Goal: Task Accomplishment & Management: Use online tool/utility

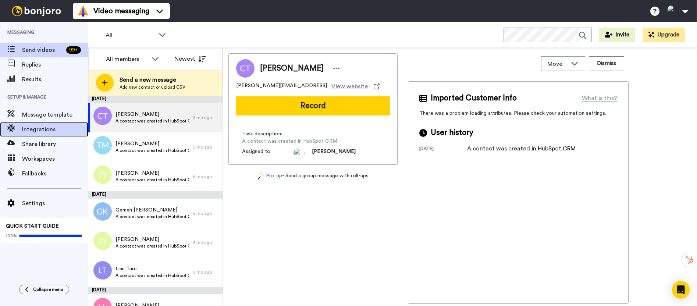
click at [50, 126] on span "Integrations" at bounding box center [55, 129] width 66 height 9
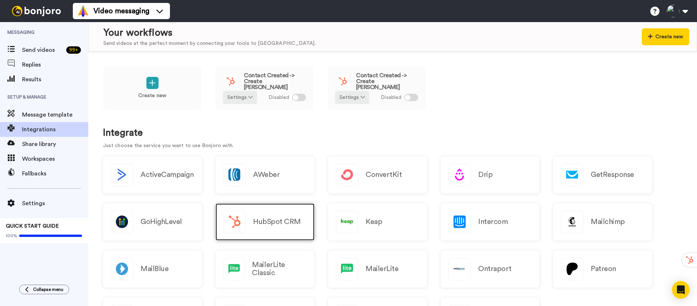
click at [265, 211] on div "HubSpot CRM" at bounding box center [264, 221] width 99 height 37
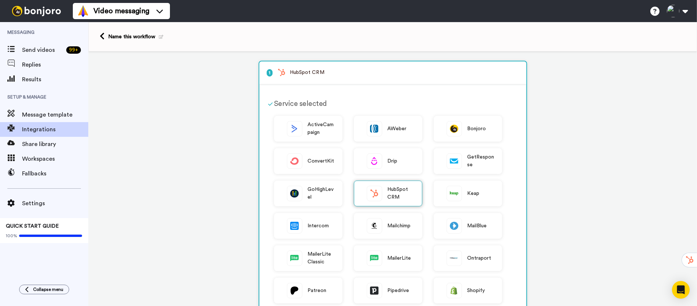
click at [387, 194] on span "HubSpot CRM" at bounding box center [400, 193] width 27 height 15
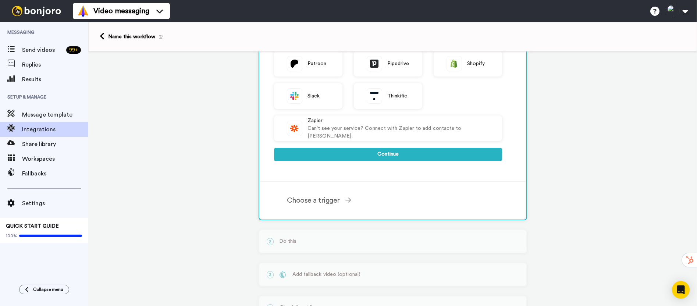
scroll to position [260, 0]
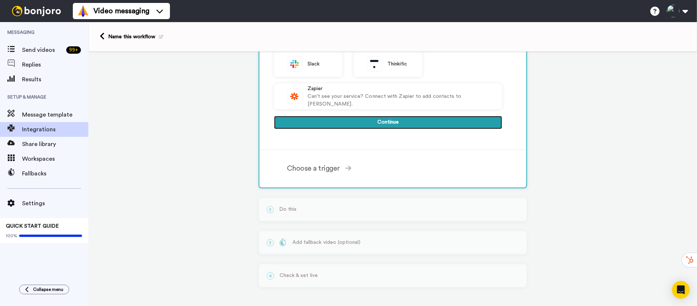
click at [375, 121] on button "Continue" at bounding box center [388, 122] width 228 height 13
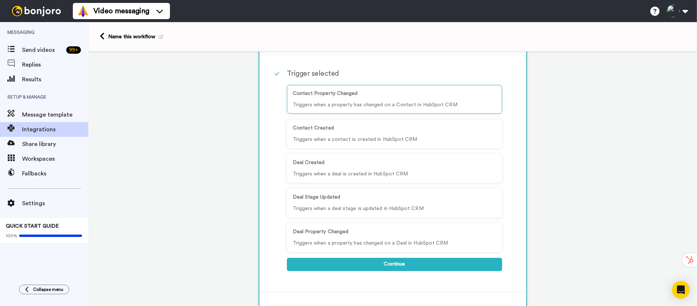
scroll to position [72, 0]
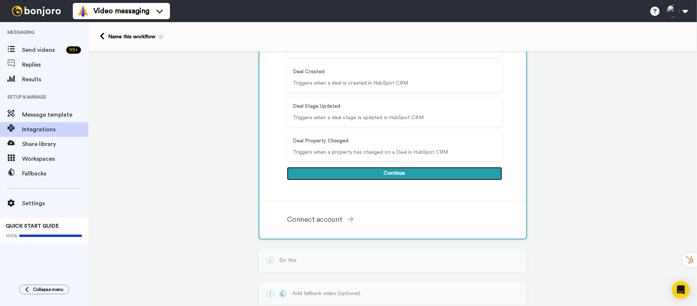
click at [404, 175] on button "Continue" at bounding box center [394, 173] width 215 height 13
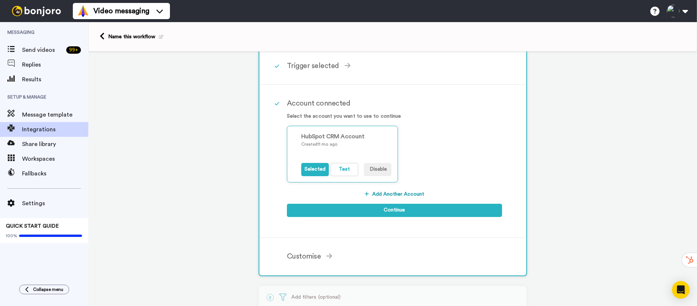
scroll to position [71, 0]
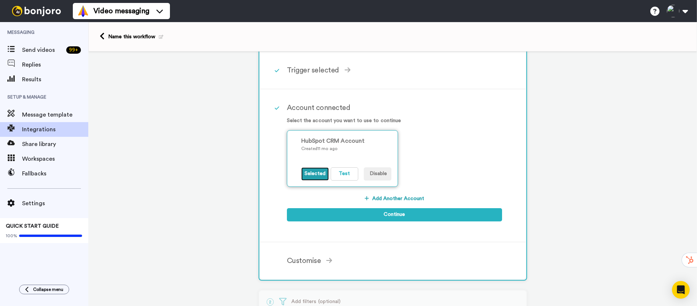
click at [315, 175] on button "Selected" at bounding box center [315, 173] width 28 height 13
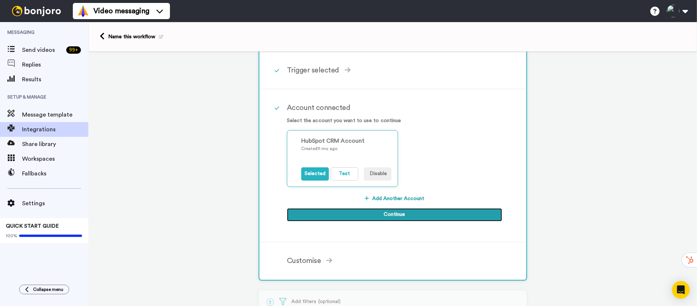
click at [343, 215] on button "Continue" at bounding box center [394, 214] width 215 height 13
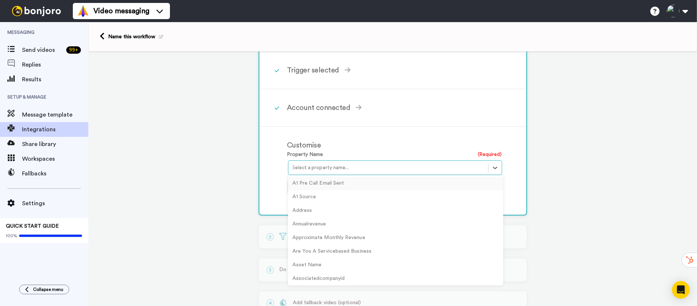
click at [354, 163] on div "Select a property name..." at bounding box center [388, 168] width 200 height 12
click at [359, 149] on div "Customise" at bounding box center [394, 145] width 215 height 11
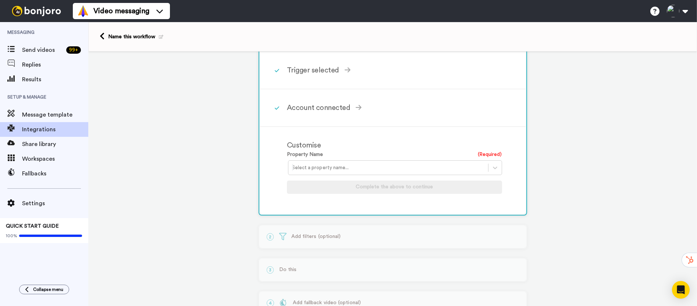
click at [360, 162] on div "Select a property name..." at bounding box center [388, 168] width 200 height 12
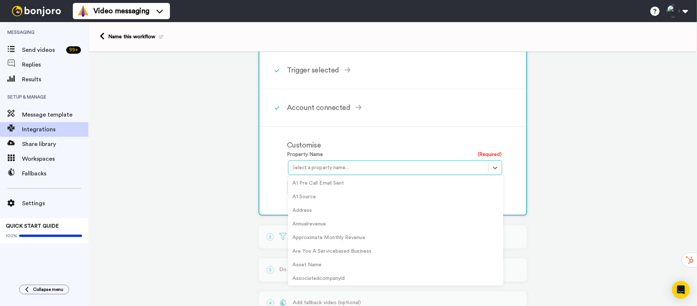
click at [382, 143] on div "Customise" at bounding box center [394, 145] width 215 height 11
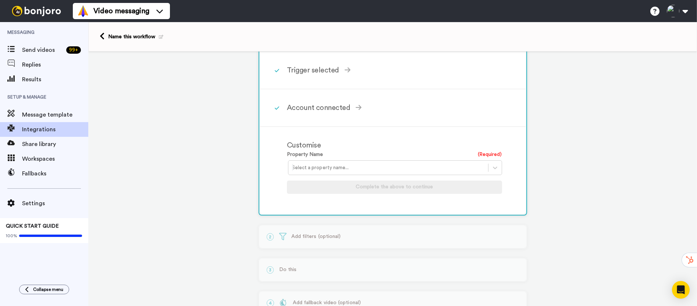
scroll to position [0, 0]
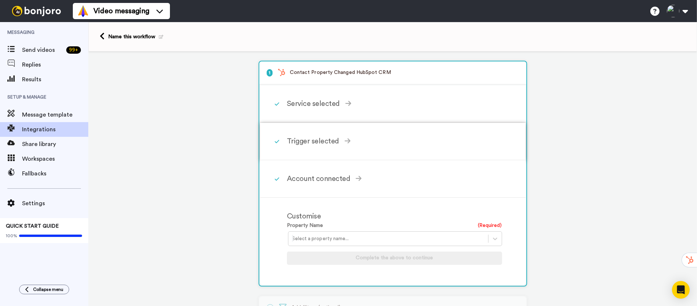
click at [304, 135] on div "Trigger selected Contact Property Changed Triggers when a property has changed …" at bounding box center [402, 141] width 231 height 22
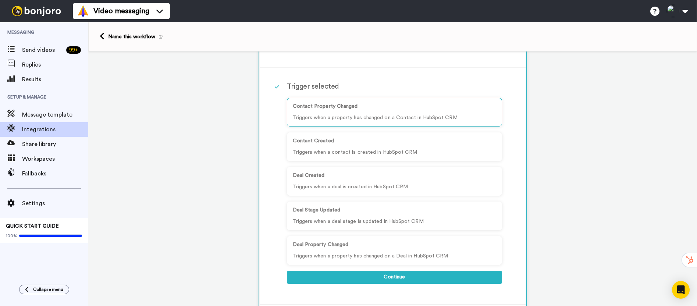
scroll to position [160, 0]
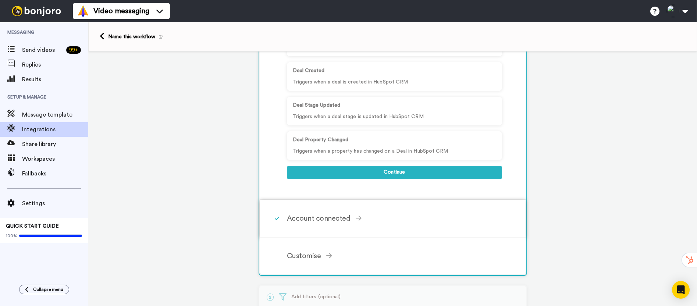
click at [316, 221] on div "Account connected" at bounding box center [394, 218] width 215 height 11
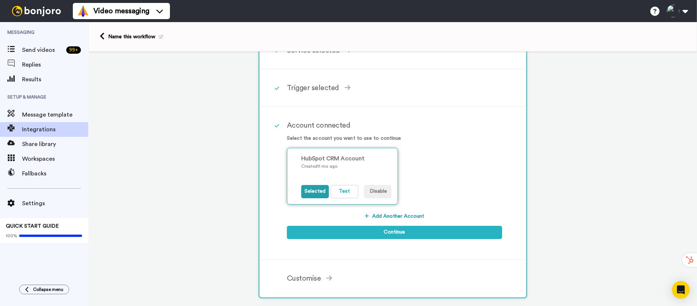
scroll to position [44, 0]
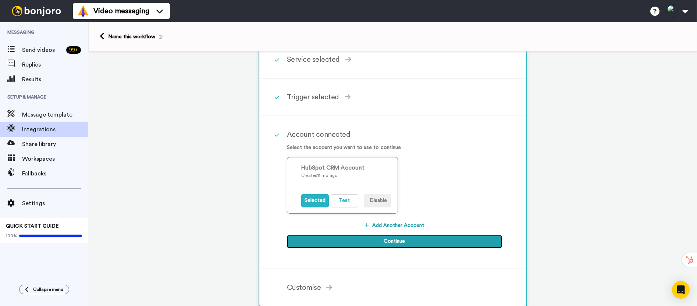
click at [357, 244] on button "Continue" at bounding box center [394, 241] width 215 height 13
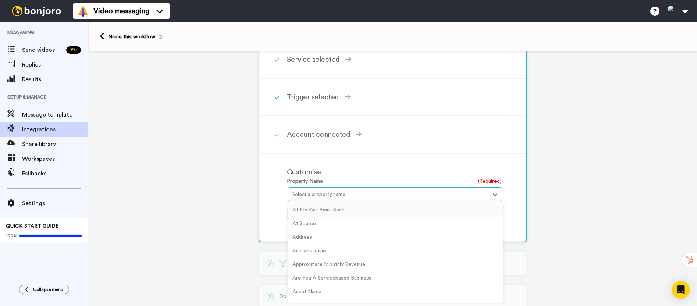
click at [349, 196] on div at bounding box center [388, 194] width 192 height 9
click at [336, 209] on div "A1 Pre Call Email Sent" at bounding box center [395, 210] width 215 height 14
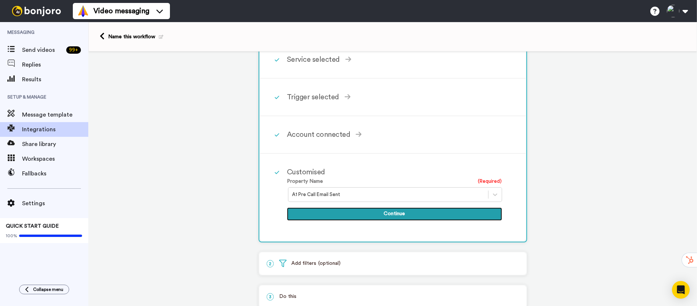
click at [399, 213] on button "Continue" at bounding box center [394, 213] width 215 height 13
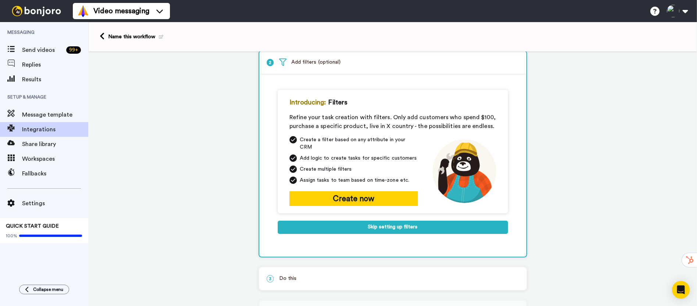
scroll to position [42, 0]
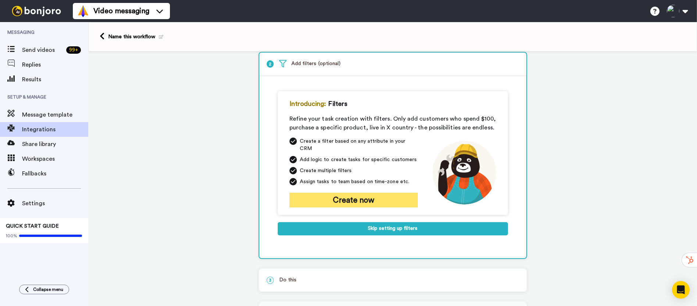
click at [343, 193] on button "Create now" at bounding box center [353, 200] width 128 height 15
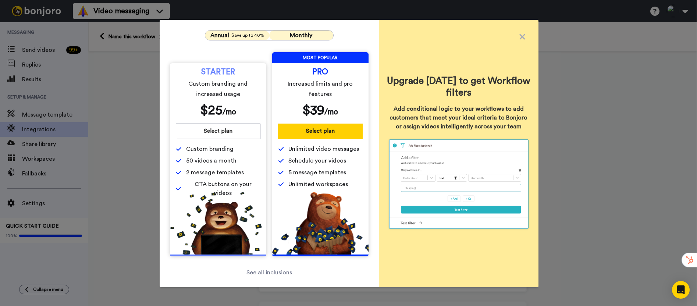
click at [243, 37] on span "Save up to 40%" at bounding box center [247, 35] width 33 height 6
click at [278, 36] on button "Monthly" at bounding box center [301, 36] width 64 height 10
click at [519, 38] on icon at bounding box center [522, 37] width 15 height 16
